Goal: Task Accomplishment & Management: Manage account settings

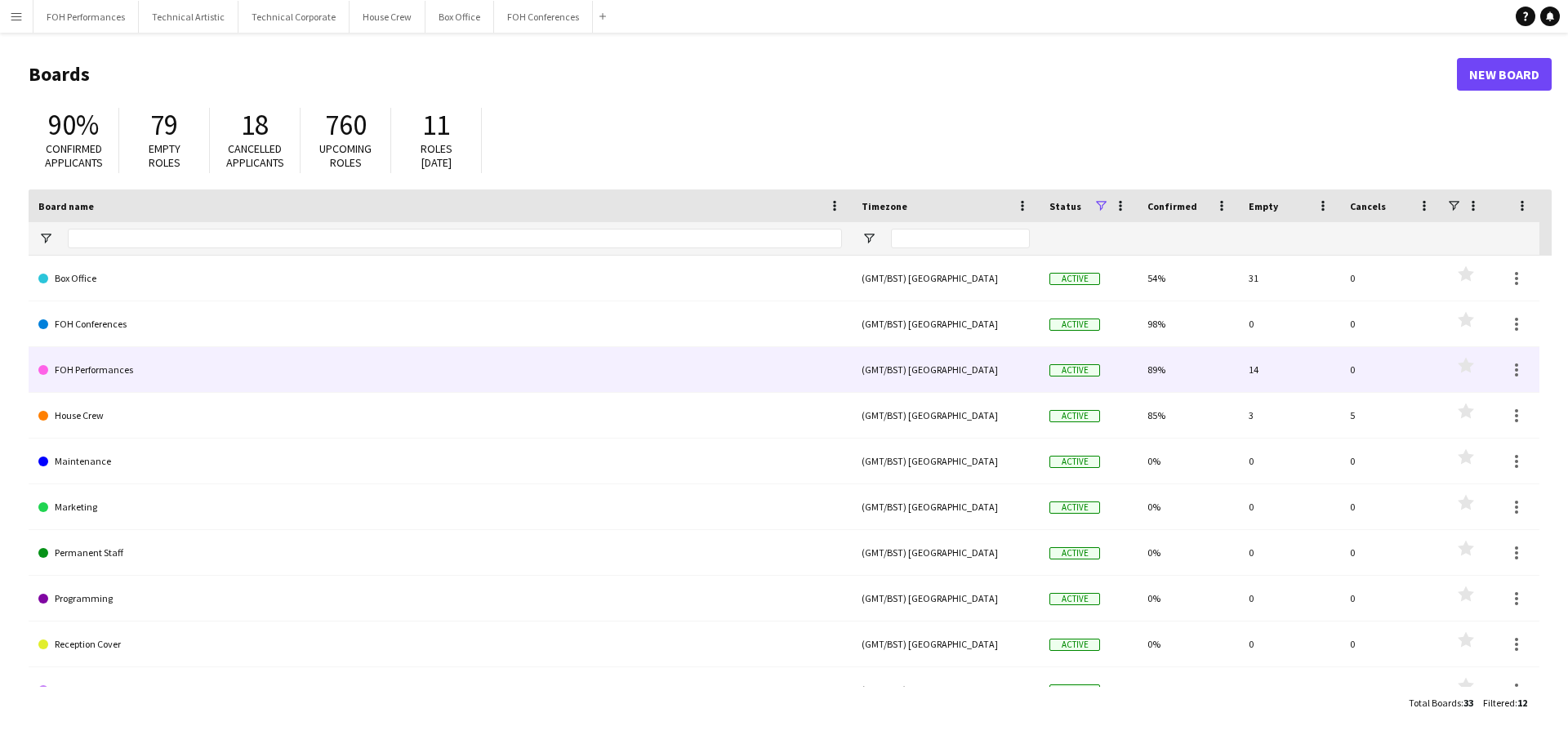
click at [108, 370] on link "FOH Performances" at bounding box center [441, 370] width 804 height 46
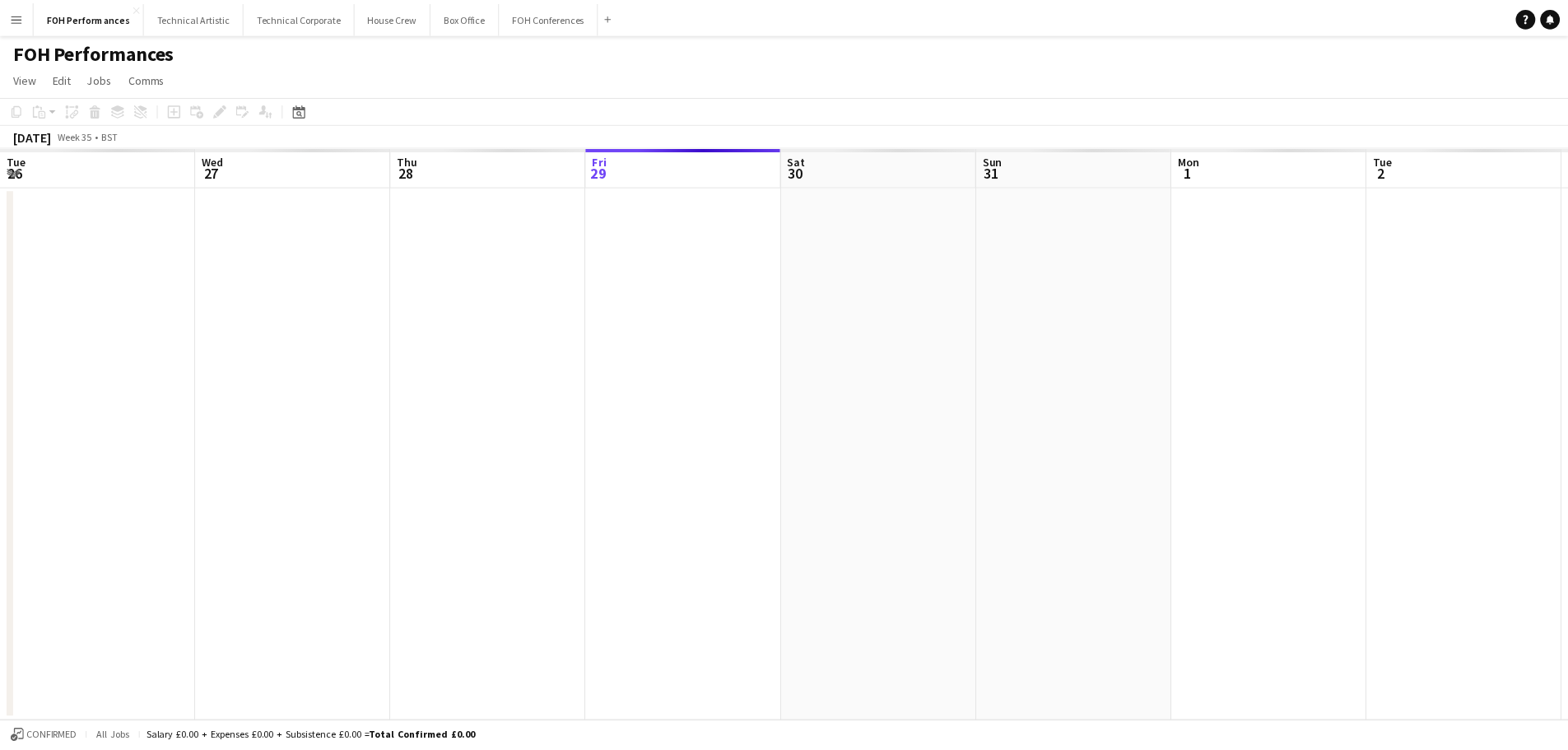
scroll to position [0, 393]
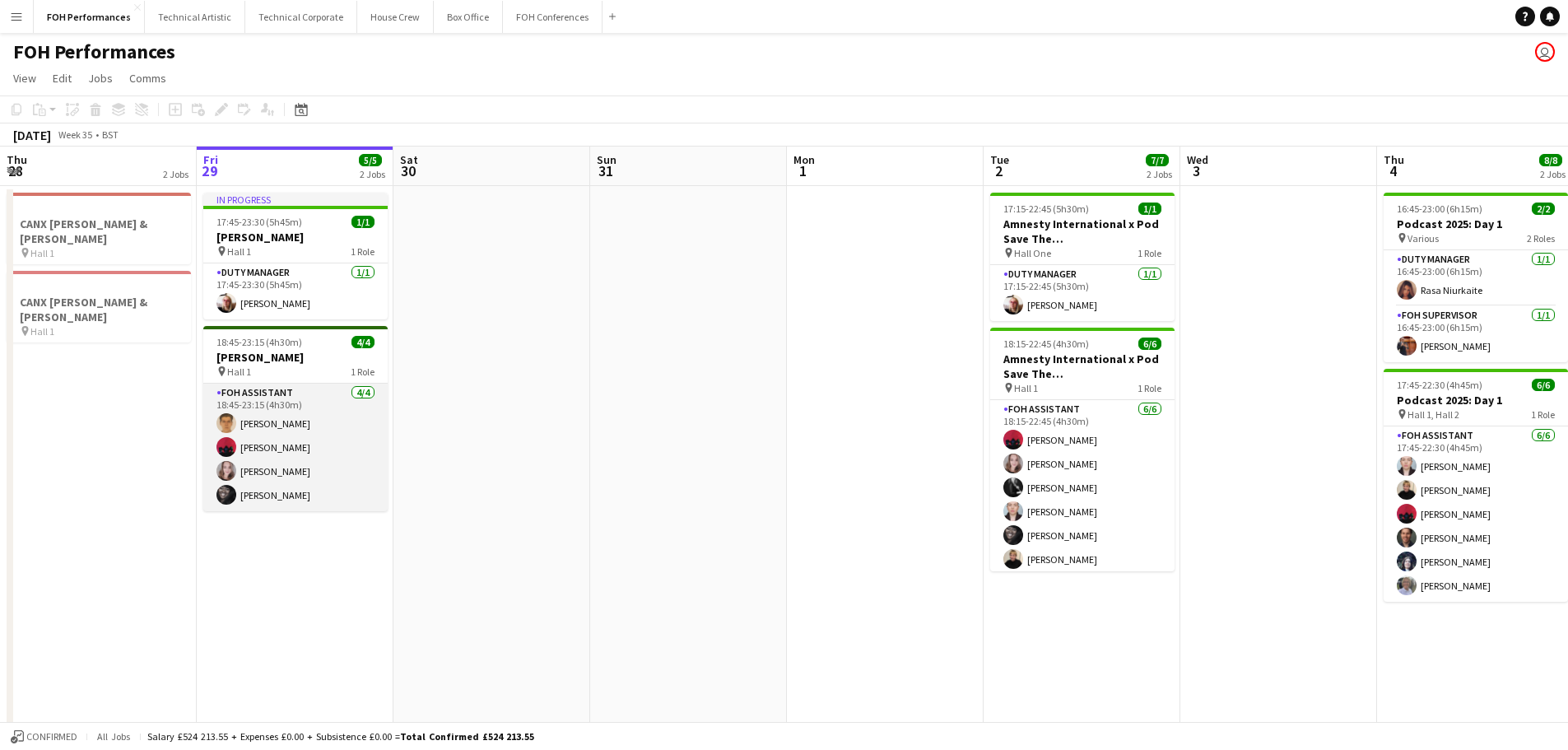
click at [247, 441] on app-card-role "FOH Assistant [DATE] 18:45-23:15 (4h30m) [PERSON_NAME] [PERSON_NAME] [PERSON_NA…" at bounding box center [295, 447] width 184 height 127
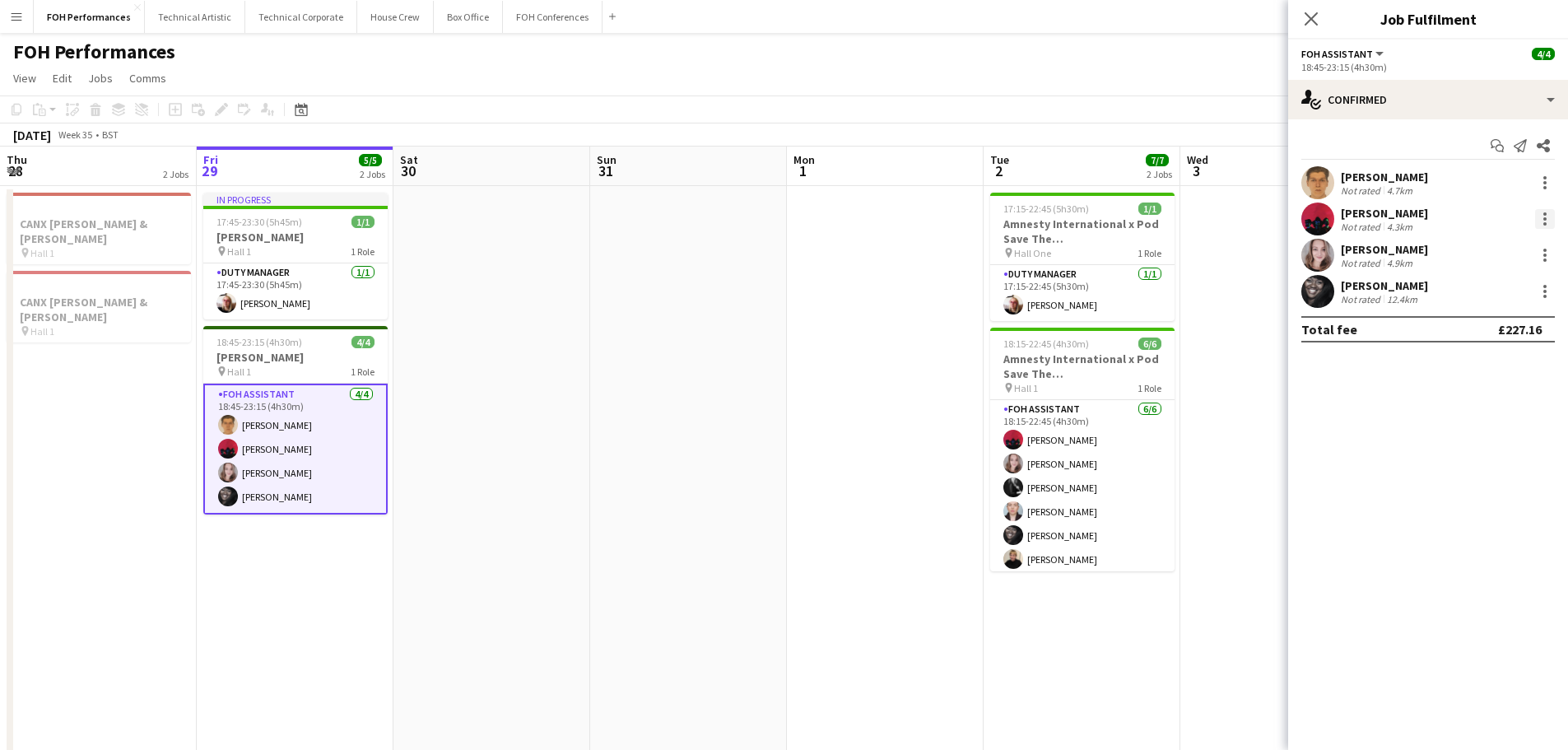
click at [1539, 214] on div at bounding box center [1544, 218] width 20 height 20
click at [1494, 406] on span "Remove" at bounding box center [1490, 408] width 102 height 15
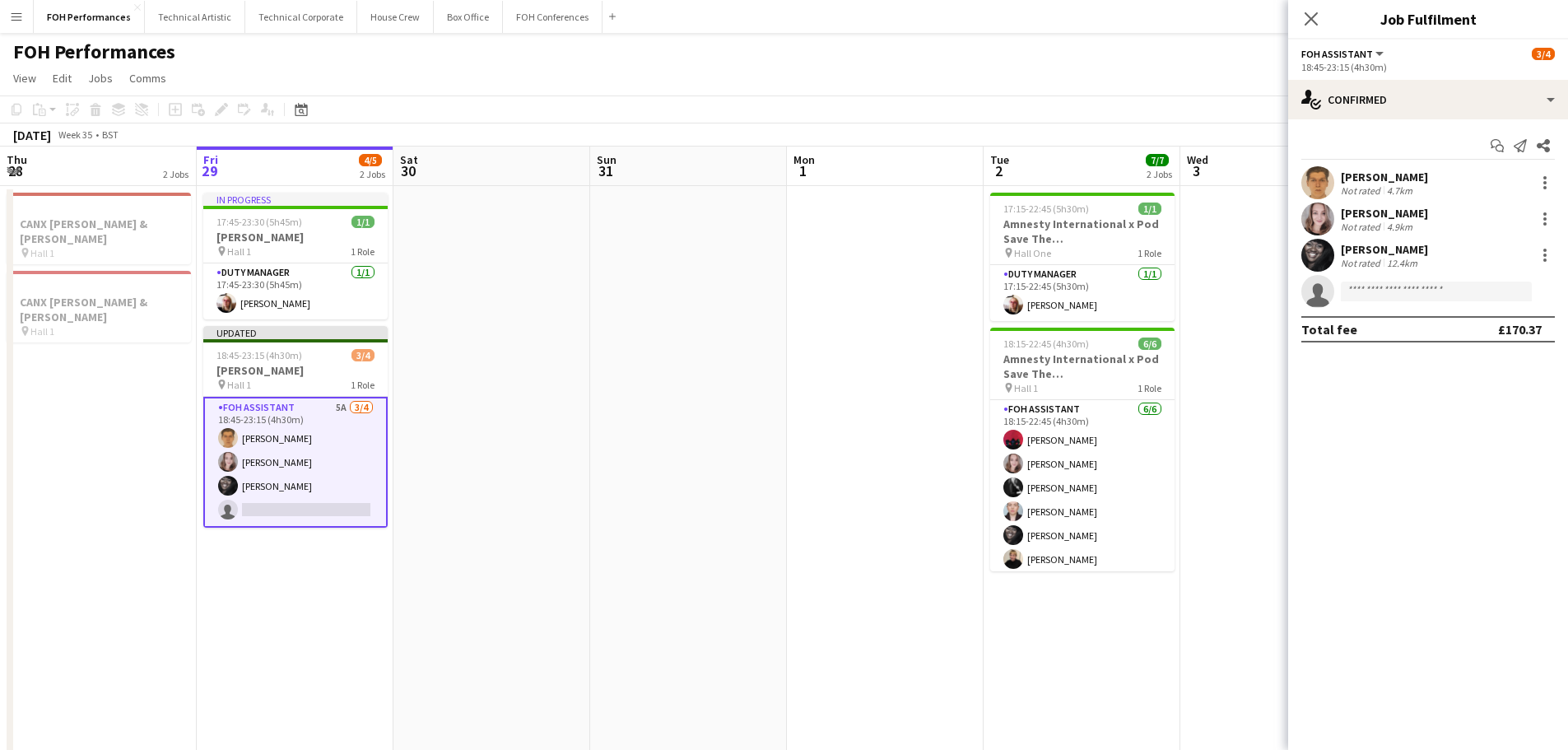
click at [1313, 19] on icon "Close pop-in" at bounding box center [1311, 19] width 13 height 13
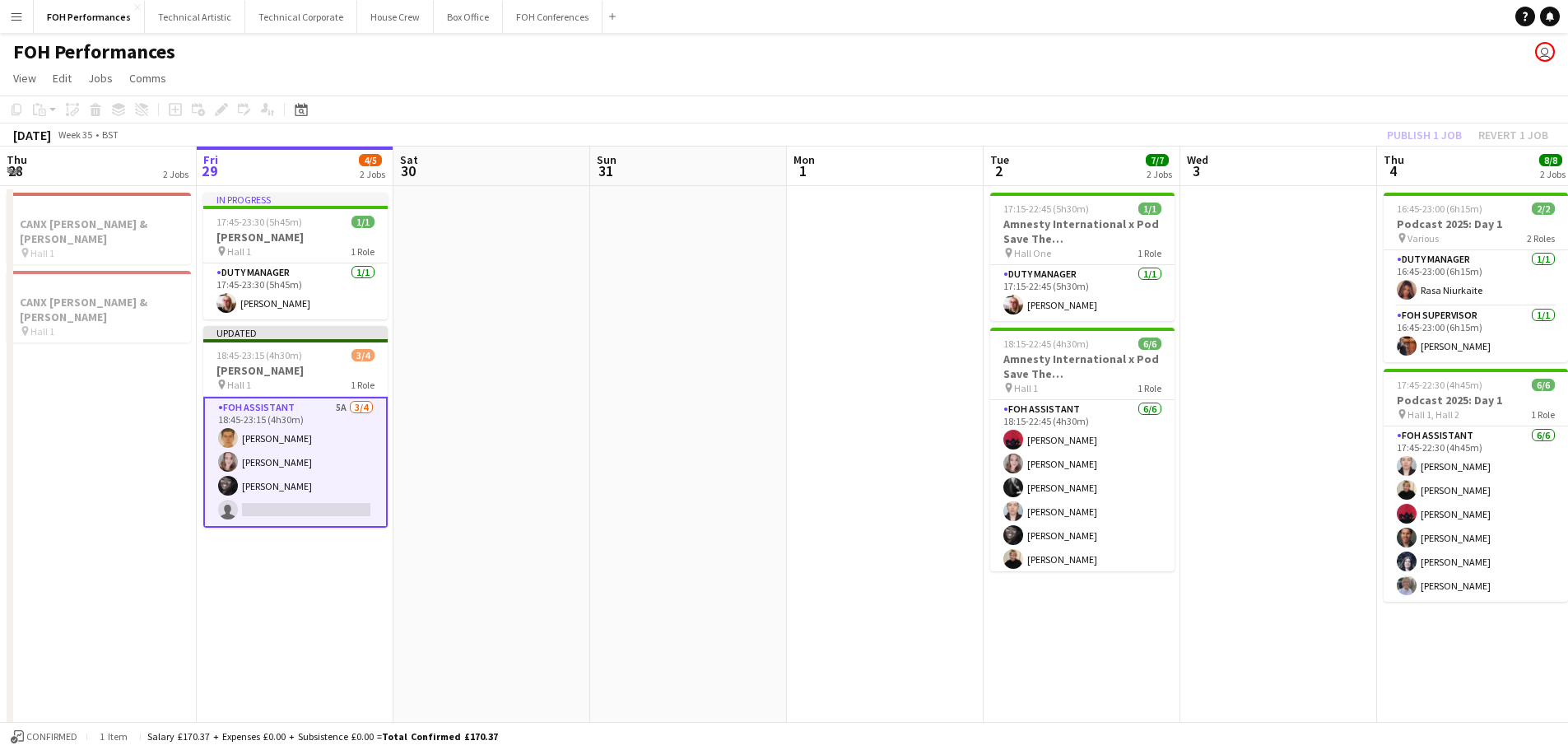
click at [1468, 108] on app-toolbar "Copy Paste Paste Ctrl+V Paste with crew Ctrl+Shift+V Paste linked Job [GEOGRAPH…" at bounding box center [784, 110] width 1568 height 28
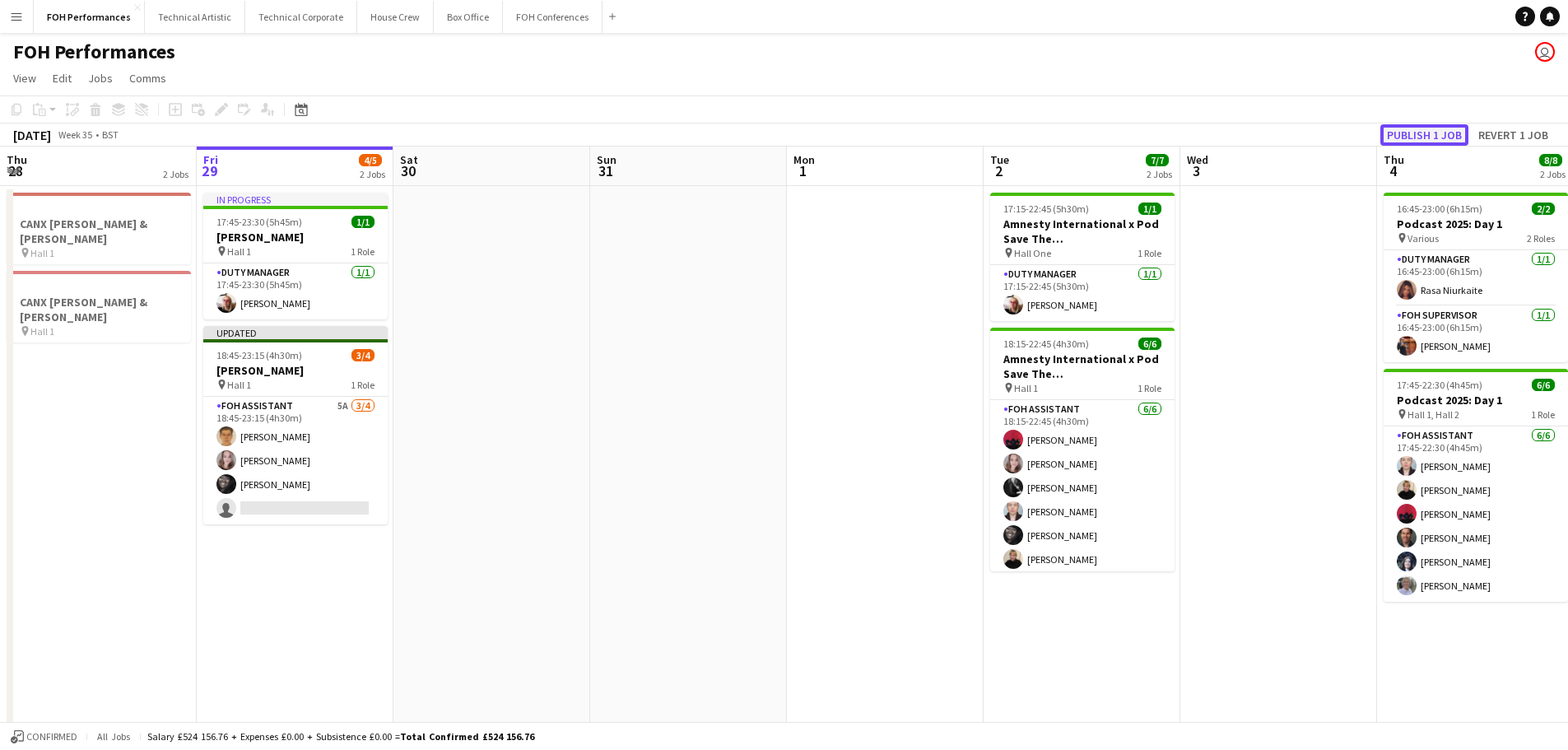
click at [1431, 125] on button "Publish 1 job" at bounding box center [1424, 135] width 88 height 21
